Goal: Task Accomplishment & Management: Manage account settings

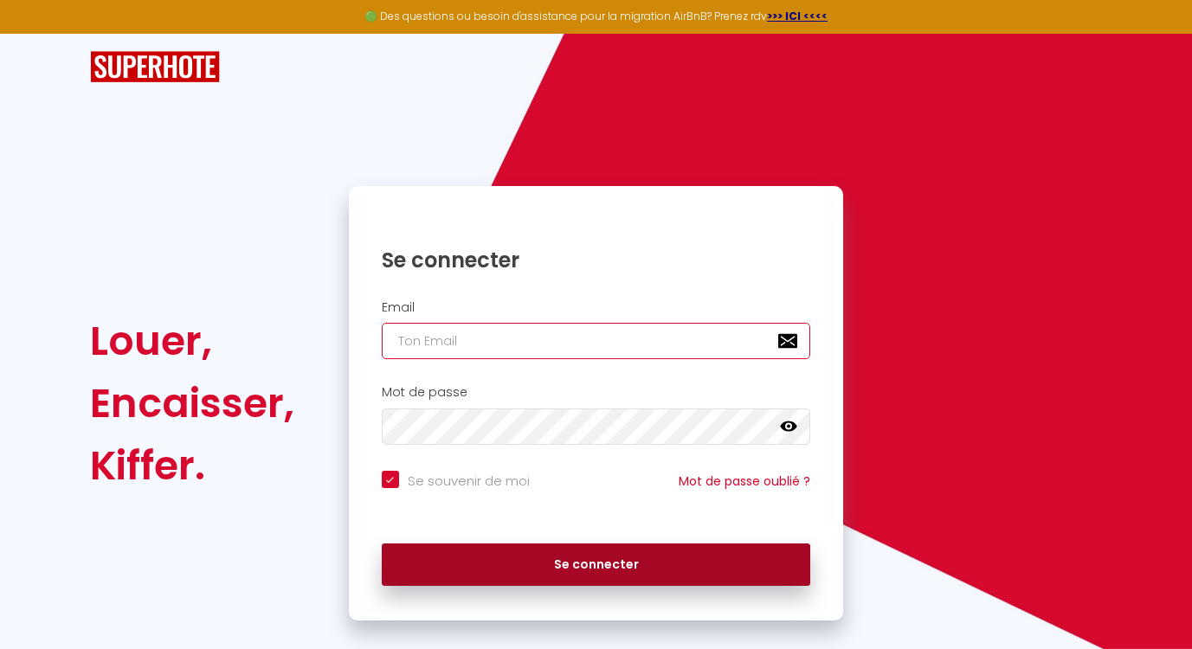
type input "[EMAIL_ADDRESS][DOMAIN_NAME]"
click at [601, 571] on button "Se connecter" at bounding box center [596, 564] width 429 height 43
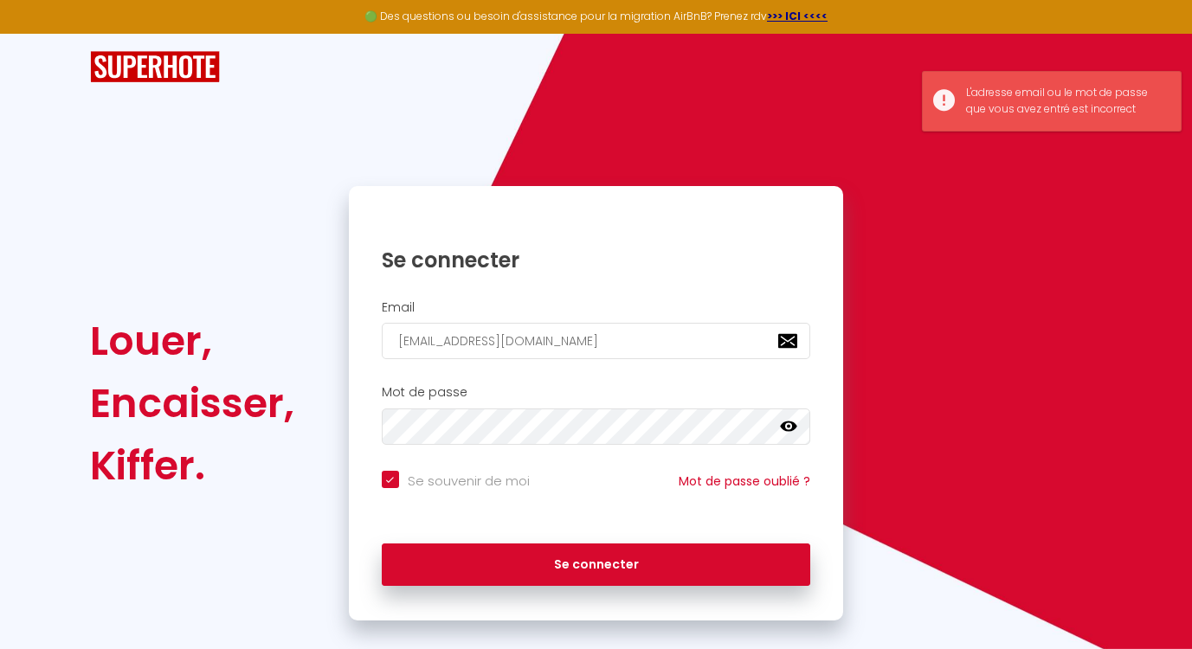
click at [793, 435] on link at bounding box center [788, 429] width 17 height 22
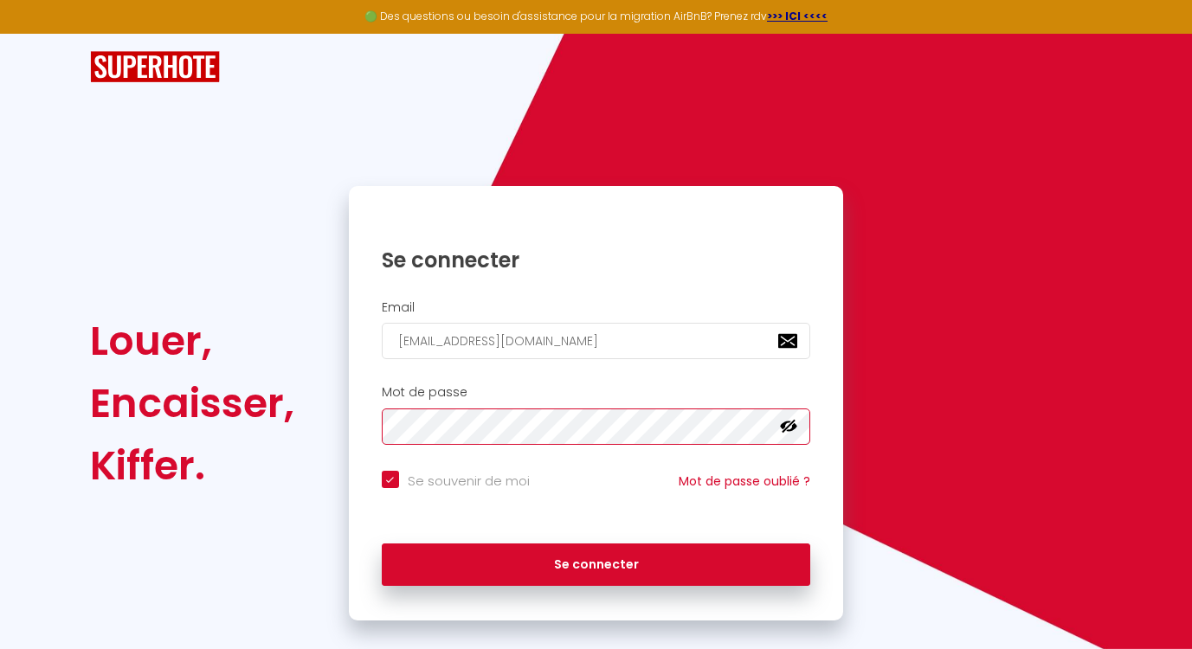
click at [382, 543] on button "Se connecter" at bounding box center [596, 564] width 429 height 43
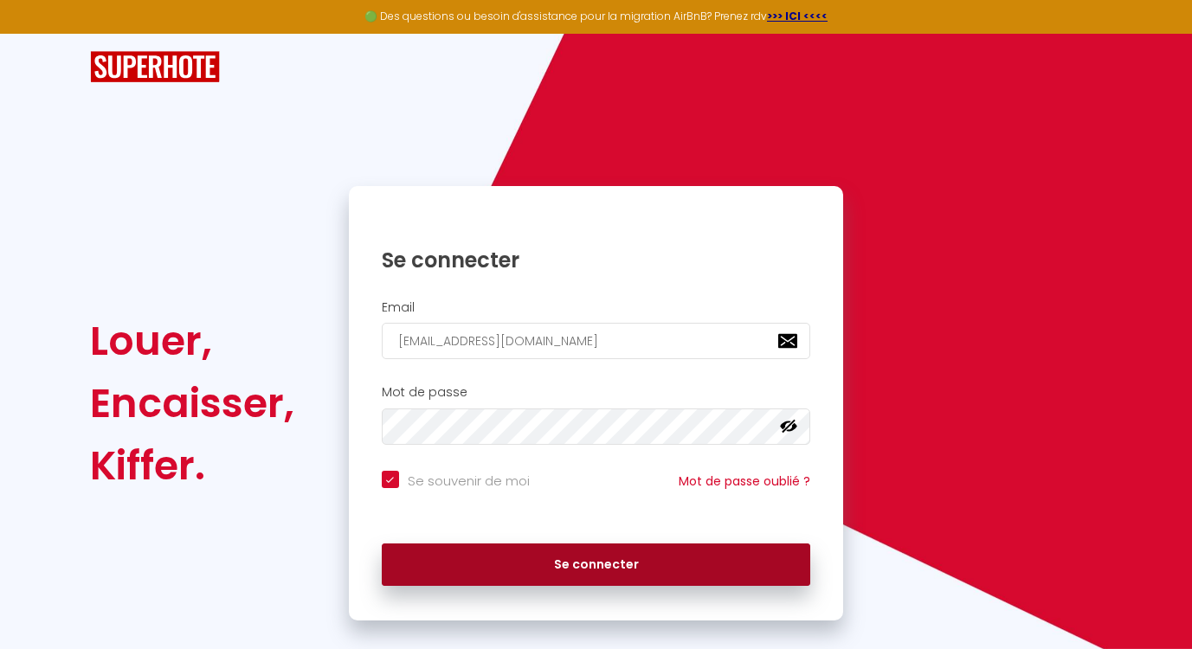
click at [637, 573] on button "Se connecter" at bounding box center [596, 564] width 429 height 43
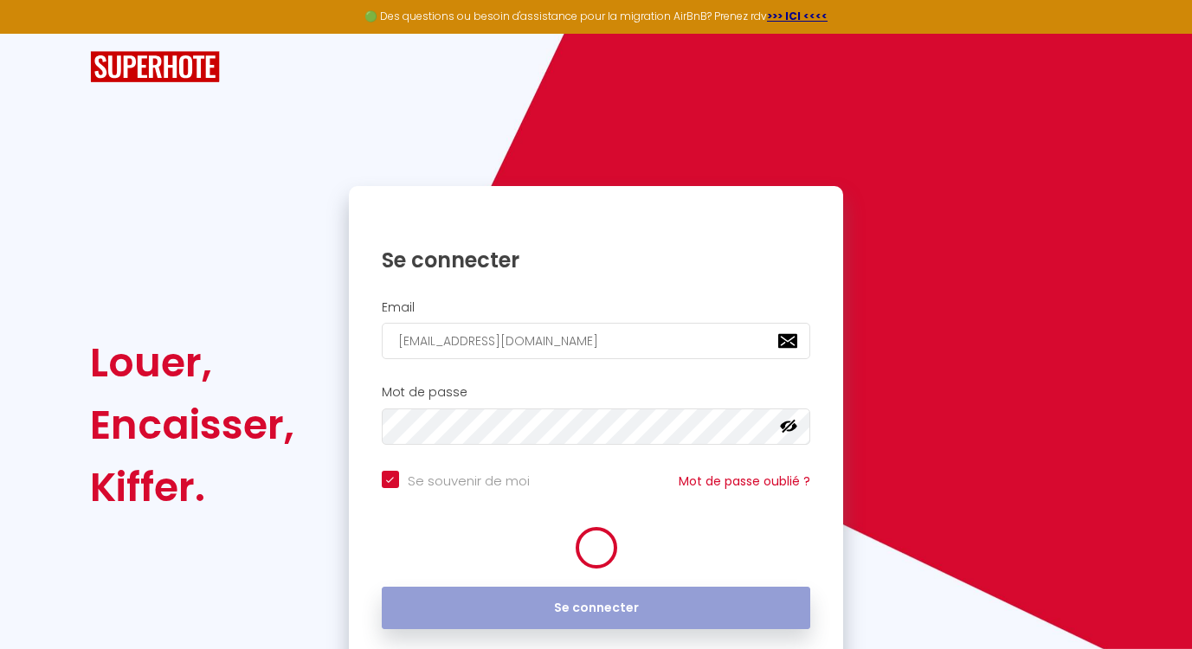
checkbox input "true"
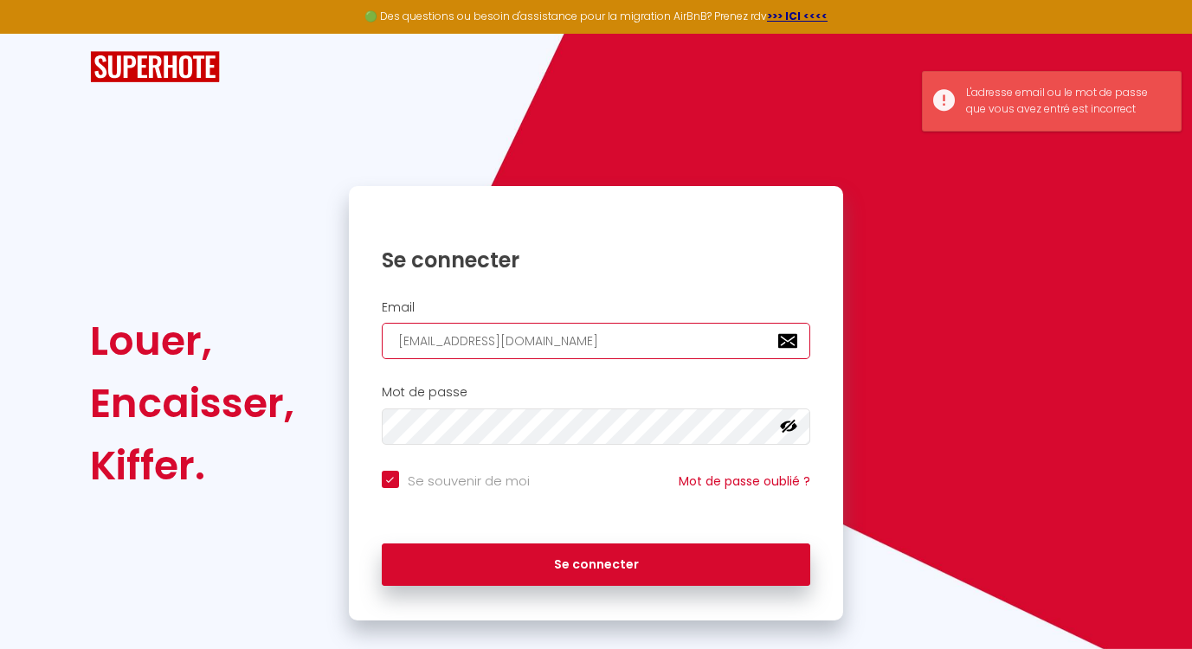
click at [649, 341] on input "[EMAIL_ADDRESS][DOMAIN_NAME]" at bounding box center [596, 341] width 429 height 36
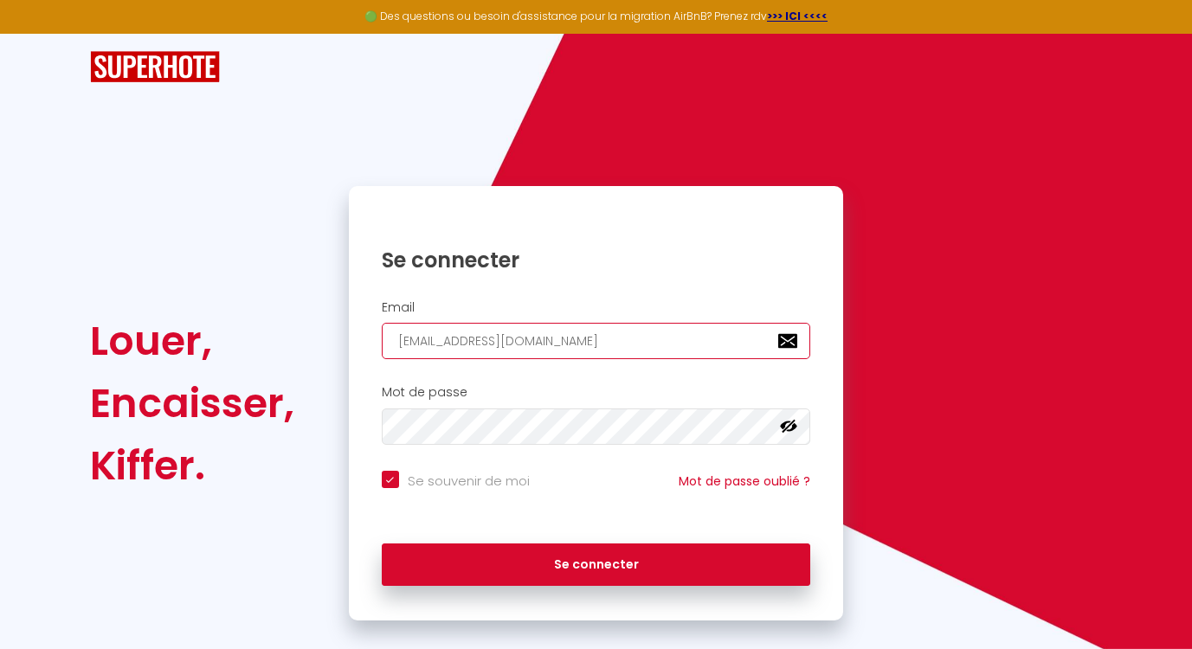
type input "[EMAIL_ADDRESS][DOMAIN_NAME]"
checkbox input "true"
click at [632, 340] on input "[EMAIL_ADDRESS][DOMAIN_NAME]" at bounding box center [596, 341] width 429 height 36
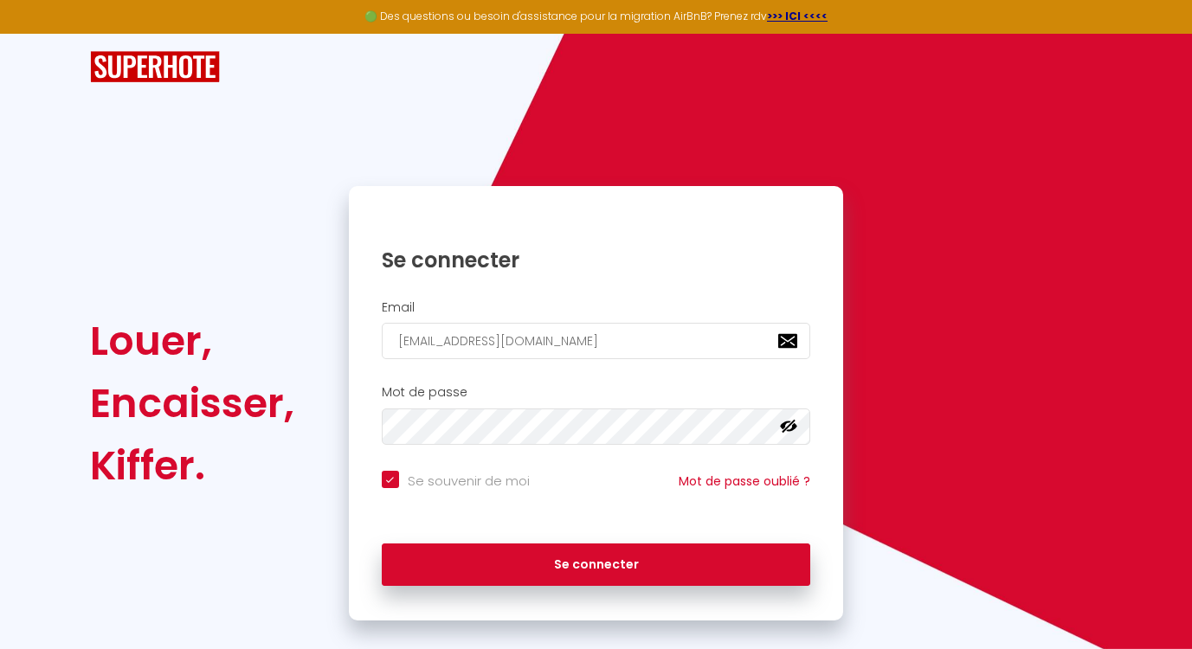
type input "[EMAIL_ADDRESS][DOMAIN_NAME]"
click at [382, 543] on button "Se connecter" at bounding box center [596, 564] width 429 height 43
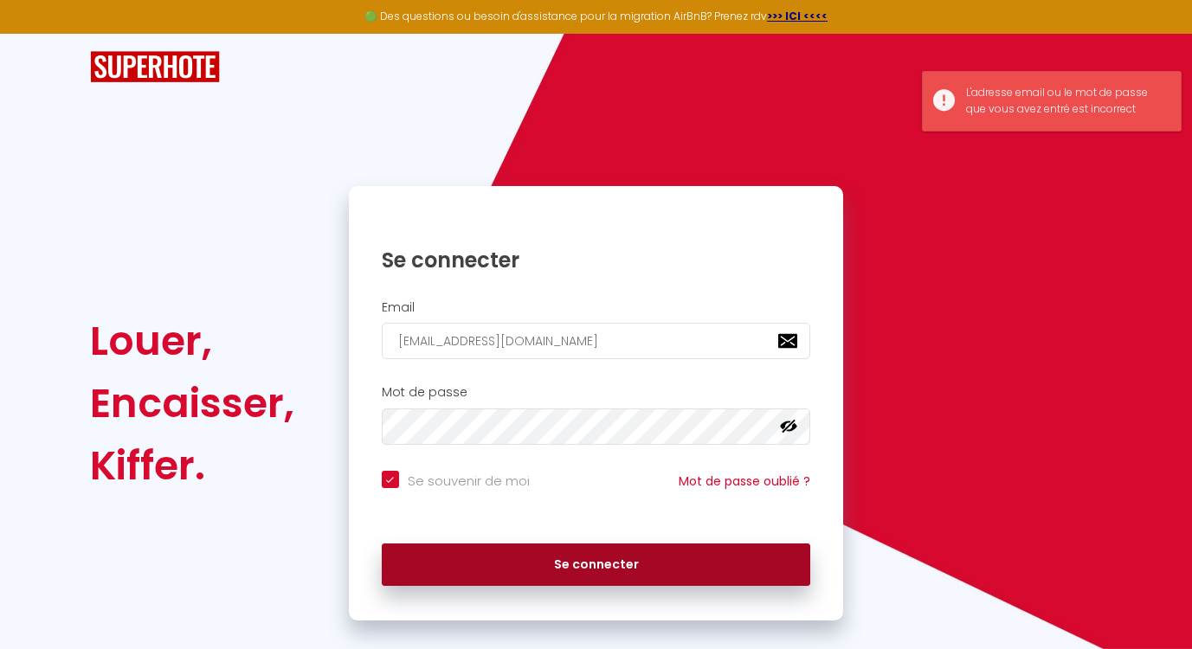
click at [632, 565] on button "Se connecter" at bounding box center [596, 564] width 429 height 43
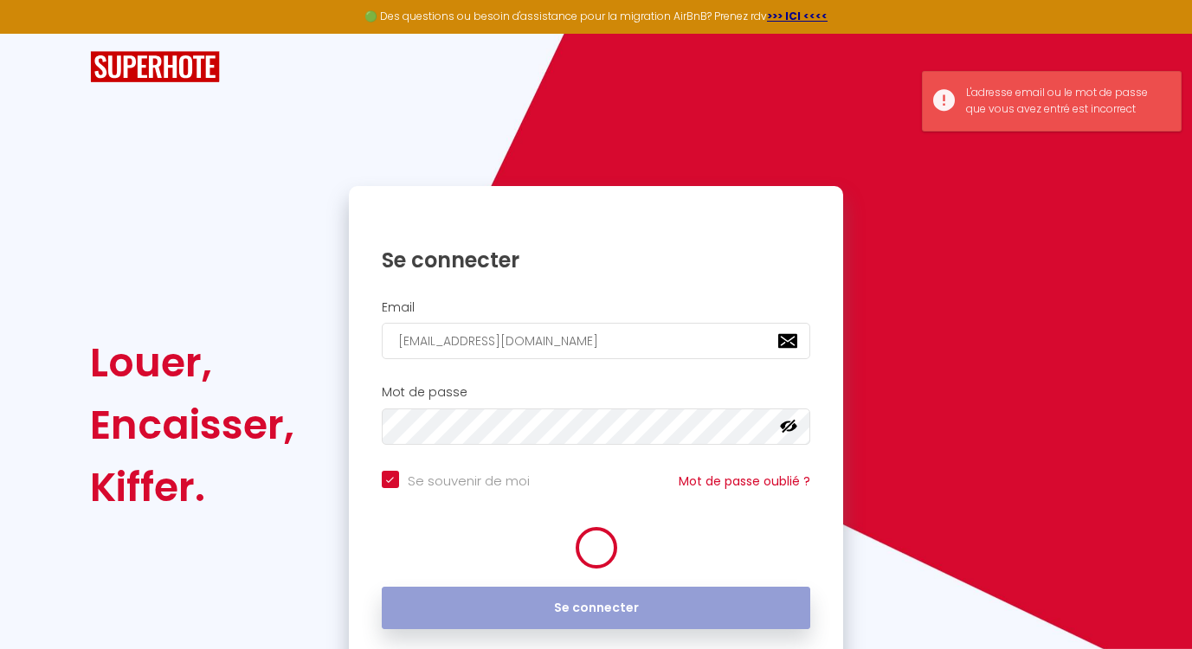
checkbox input "true"
